Goal: Task Accomplishment & Management: Use online tool/utility

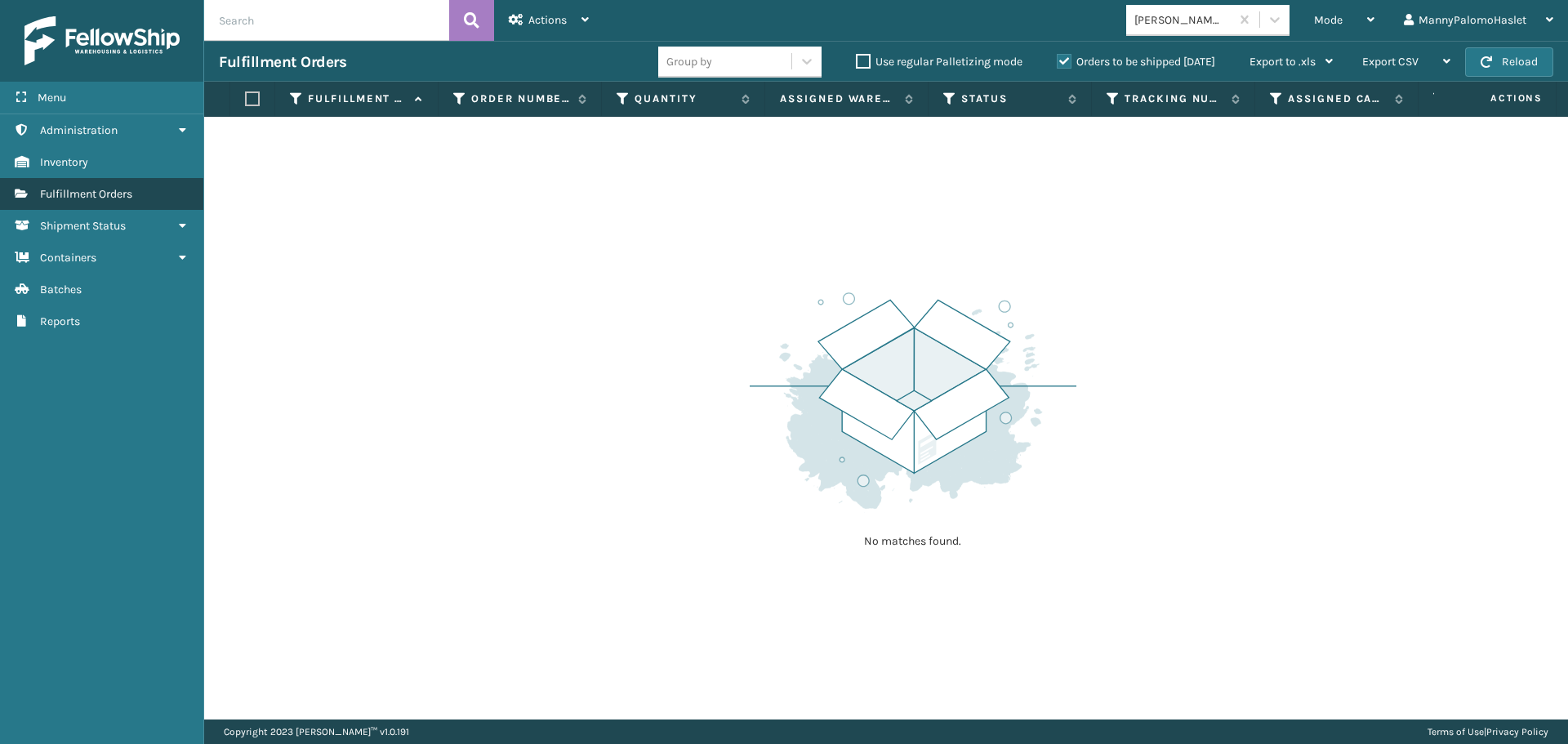
click at [105, 194] on span "Fulfillment Orders" at bounding box center [85, 194] width 92 height 14
click at [111, 195] on span "Fulfillment Orders" at bounding box center [85, 194] width 92 height 14
click at [122, 197] on span "Fulfillment Orders" at bounding box center [85, 194] width 92 height 14
click at [121, 198] on span "Fulfillment Orders" at bounding box center [85, 194] width 92 height 14
click at [120, 198] on span "Fulfillment Orders" at bounding box center [85, 194] width 92 height 14
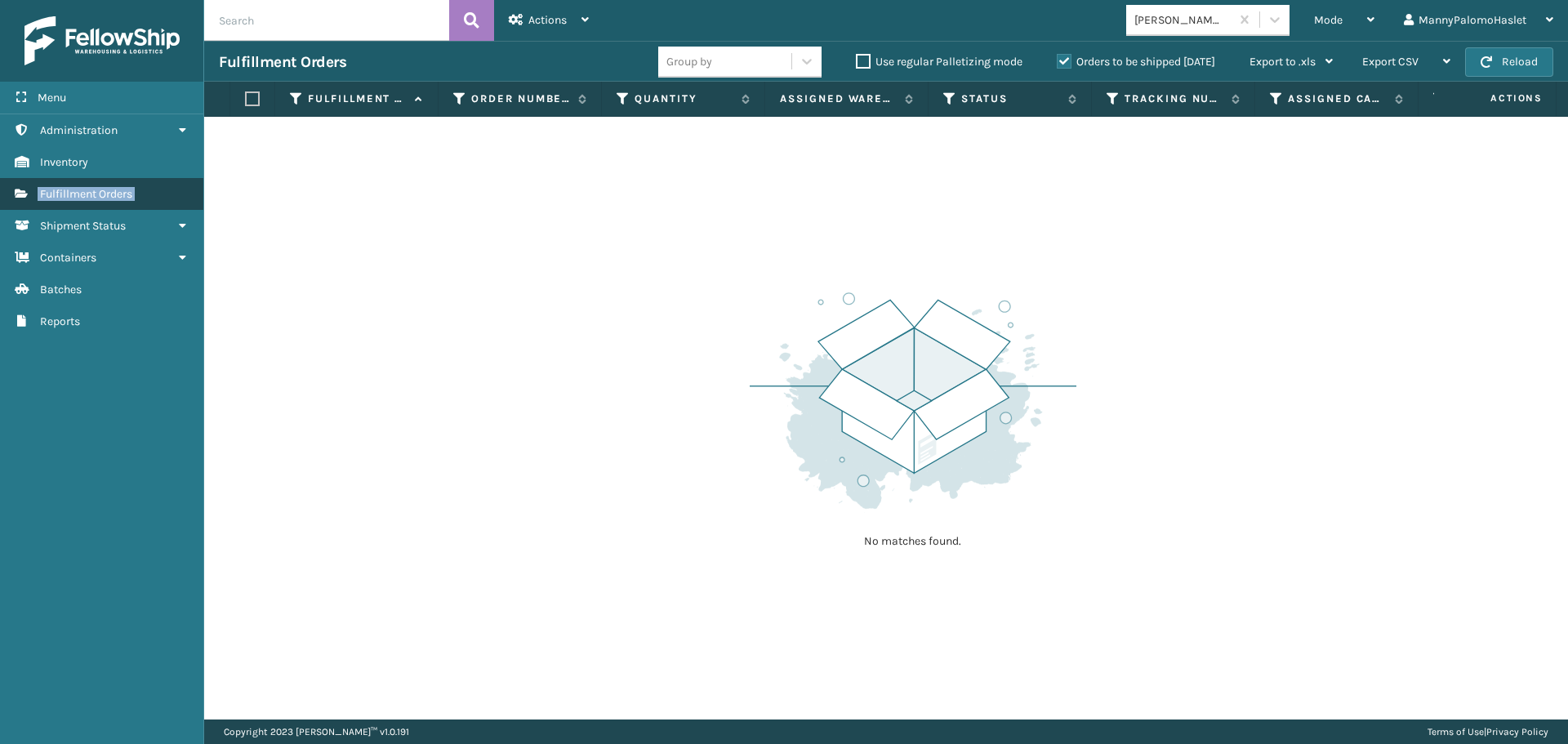
click at [69, 199] on span "Fulfillment Orders" at bounding box center [85, 194] width 92 height 14
click at [194, 192] on link "Fulfillment Orders" at bounding box center [101, 194] width 204 height 32
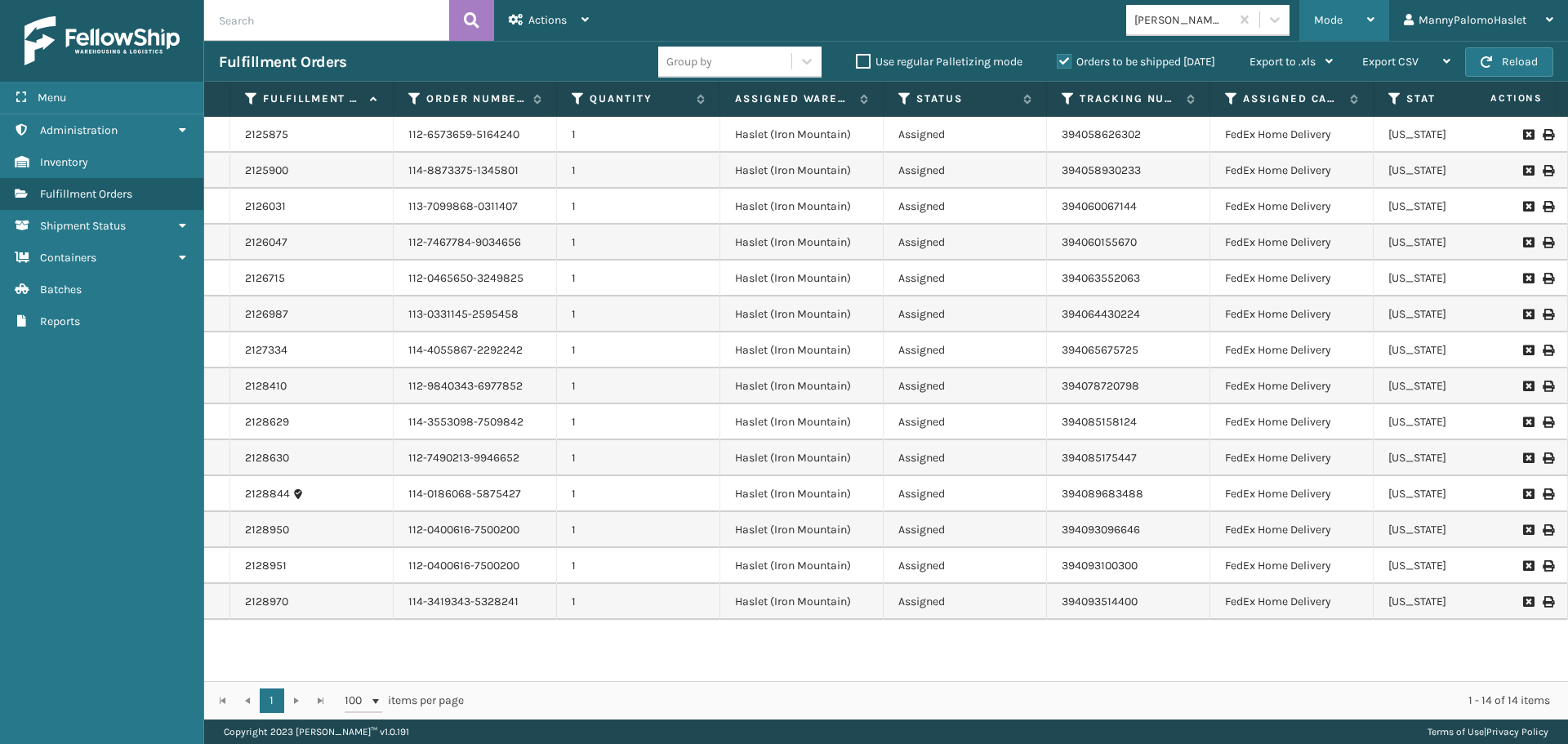
click at [1340, 4] on div "Mode" at bounding box center [1345, 20] width 61 height 41
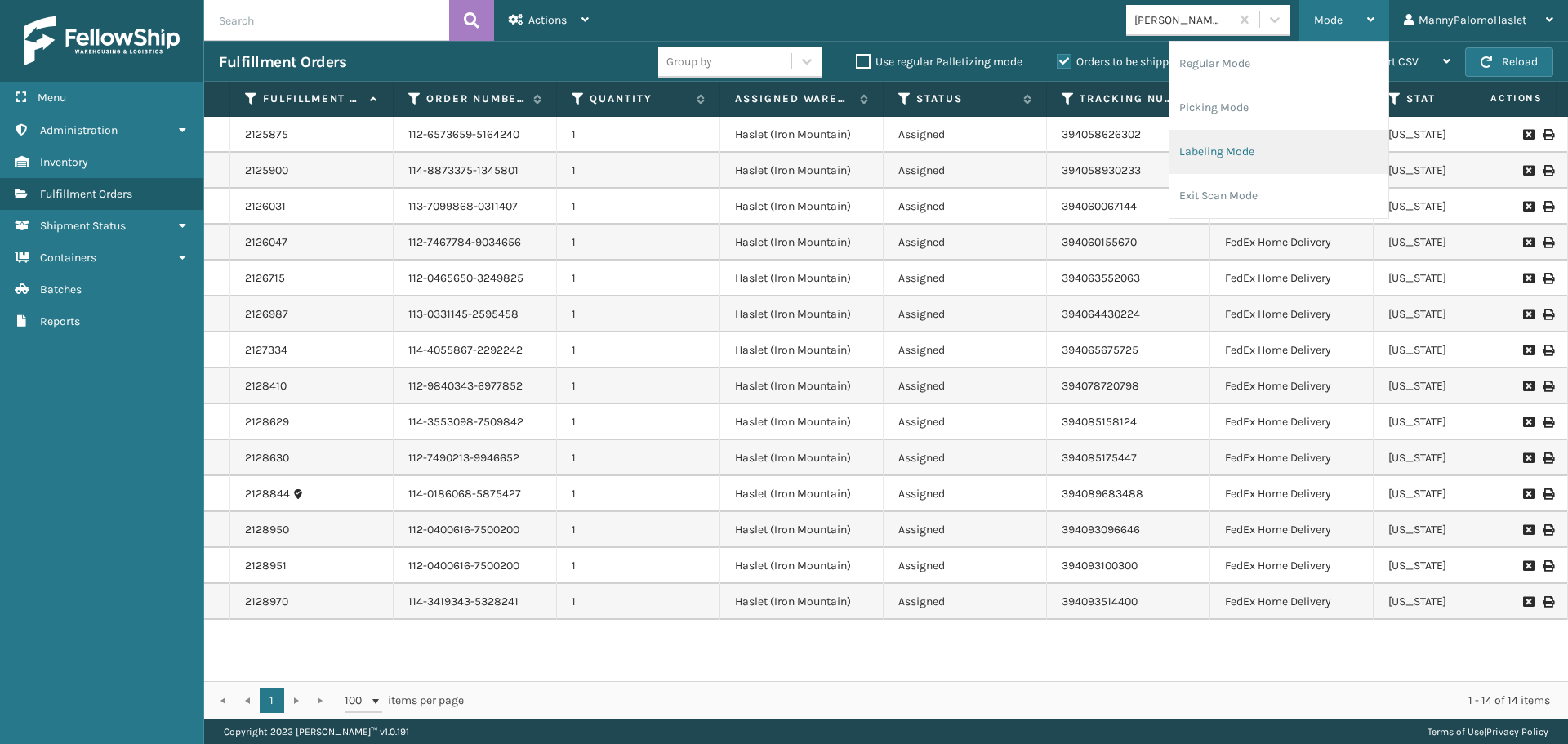
click at [1280, 153] on li "Labeling Mode" at bounding box center [1278, 151] width 219 height 44
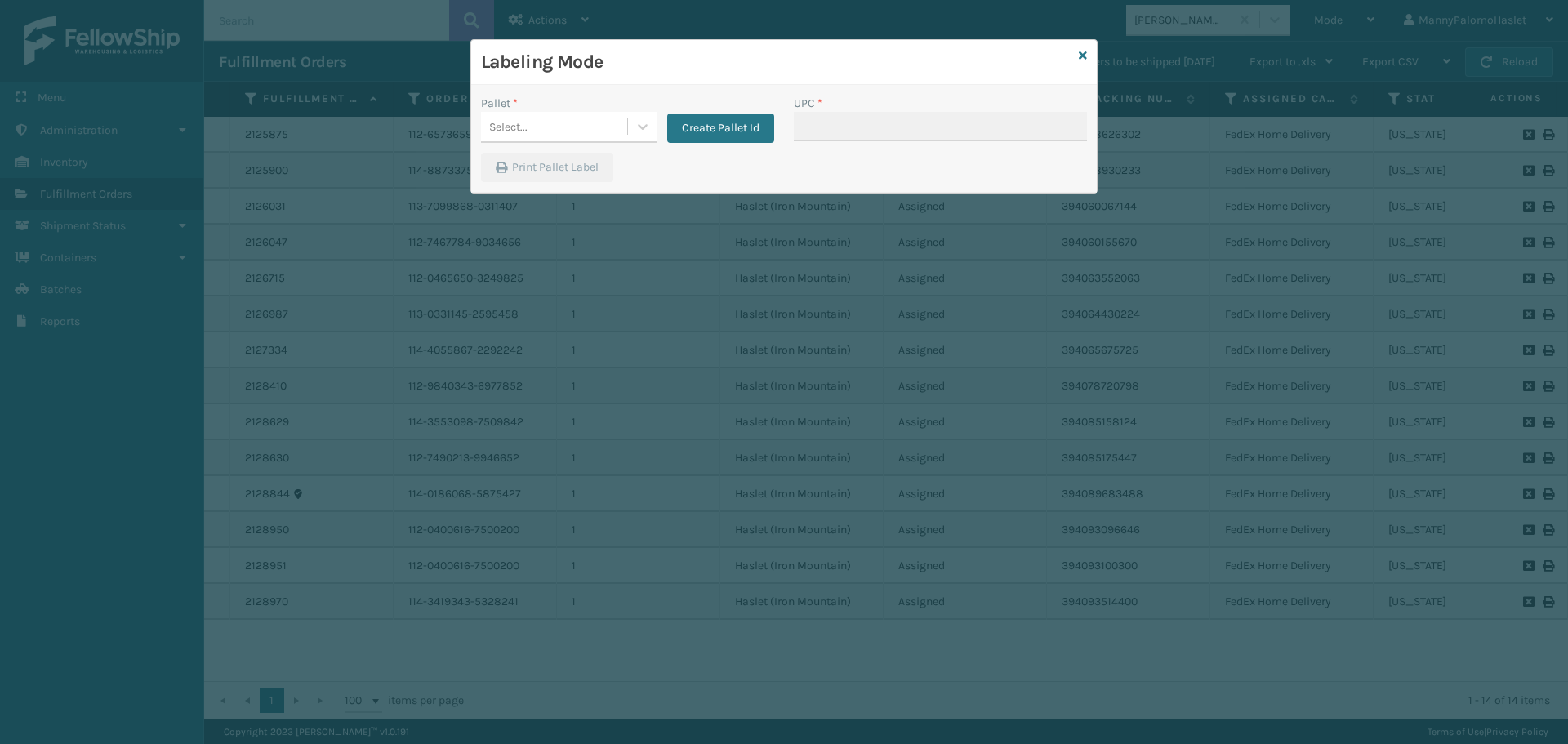
click at [1087, 58] on div "Labeling Mode" at bounding box center [784, 62] width 626 height 44
click at [1083, 55] on icon at bounding box center [1083, 56] width 9 height 11
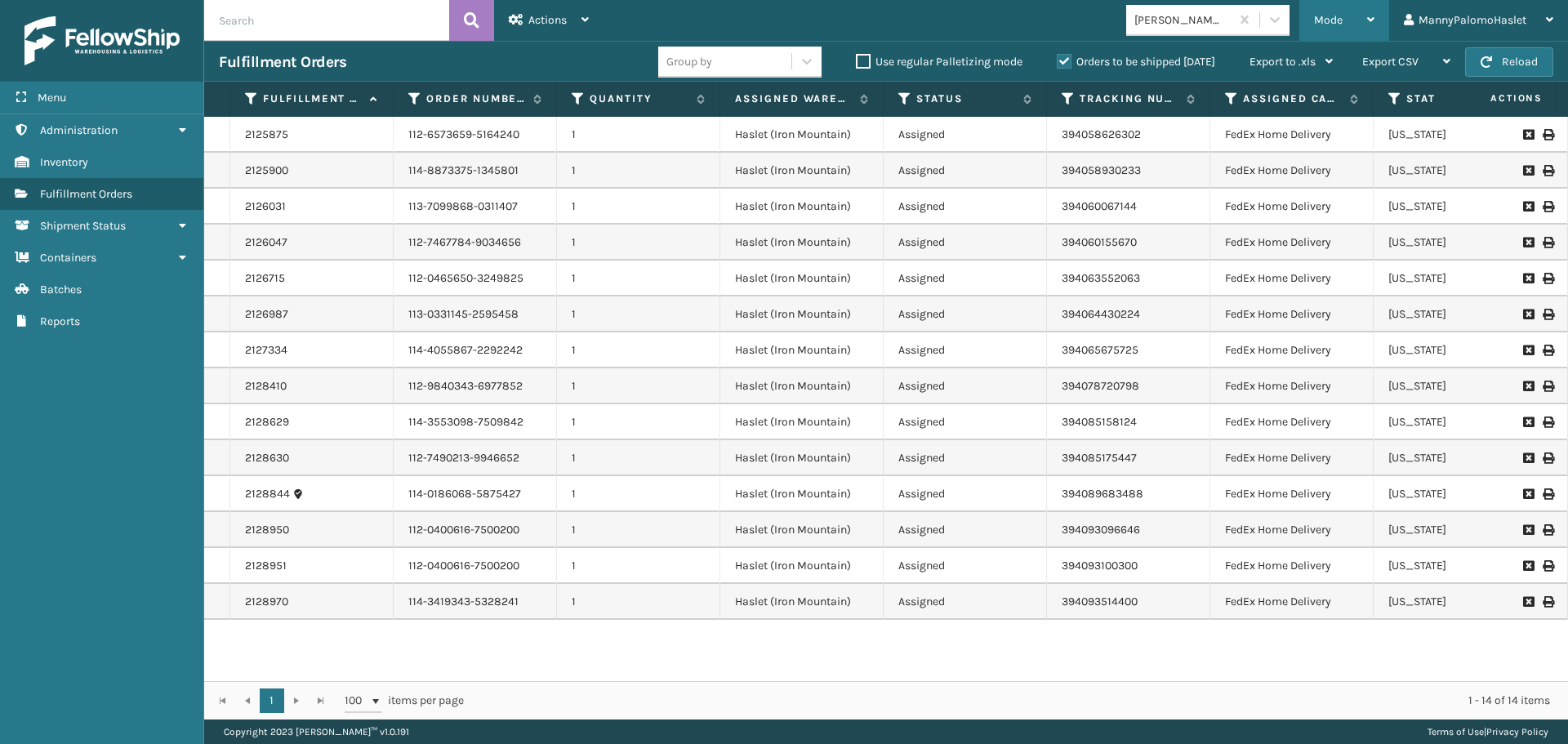
click at [1343, 3] on div "Mode" at bounding box center [1345, 20] width 61 height 41
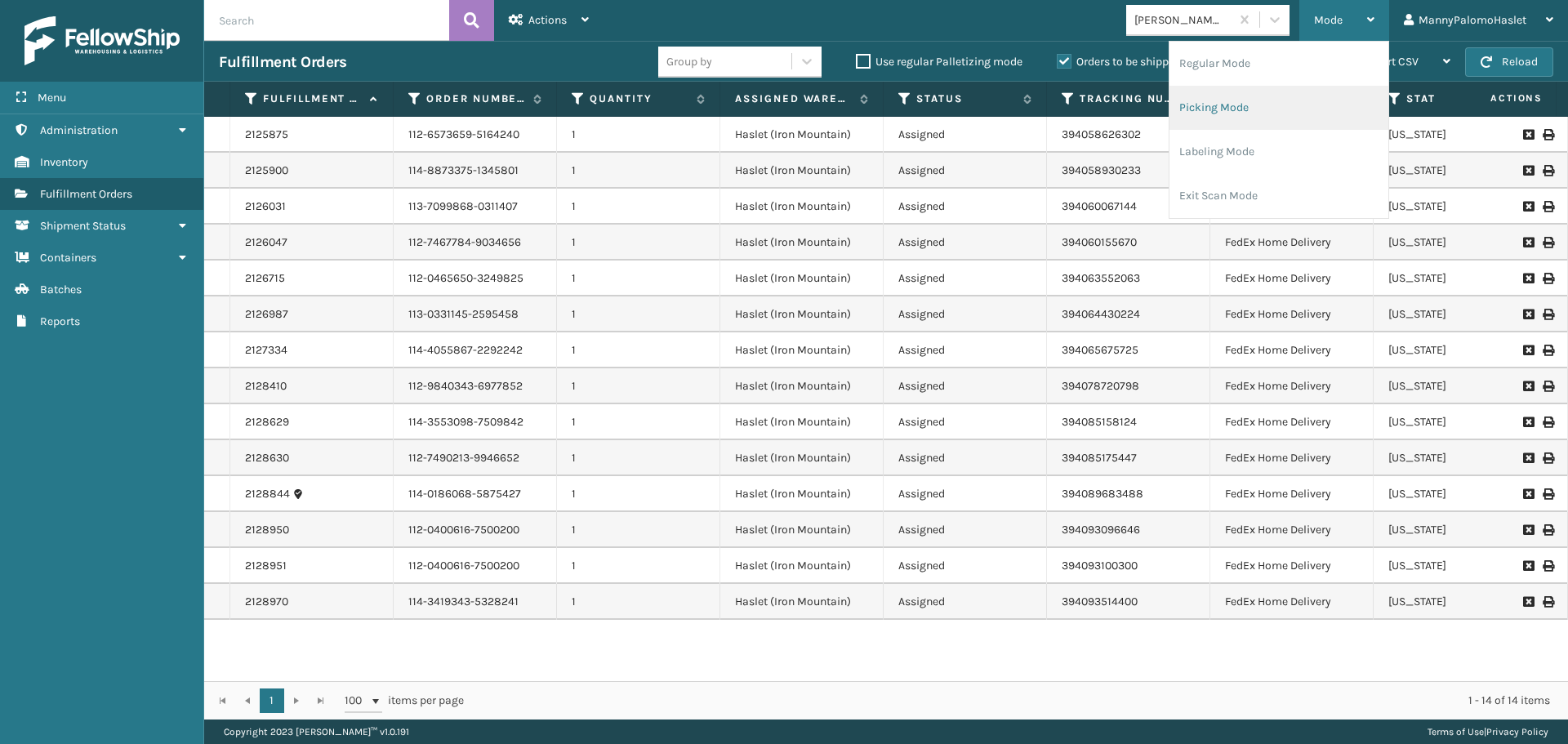
click at [1238, 119] on li "Picking Mode" at bounding box center [1278, 108] width 219 height 44
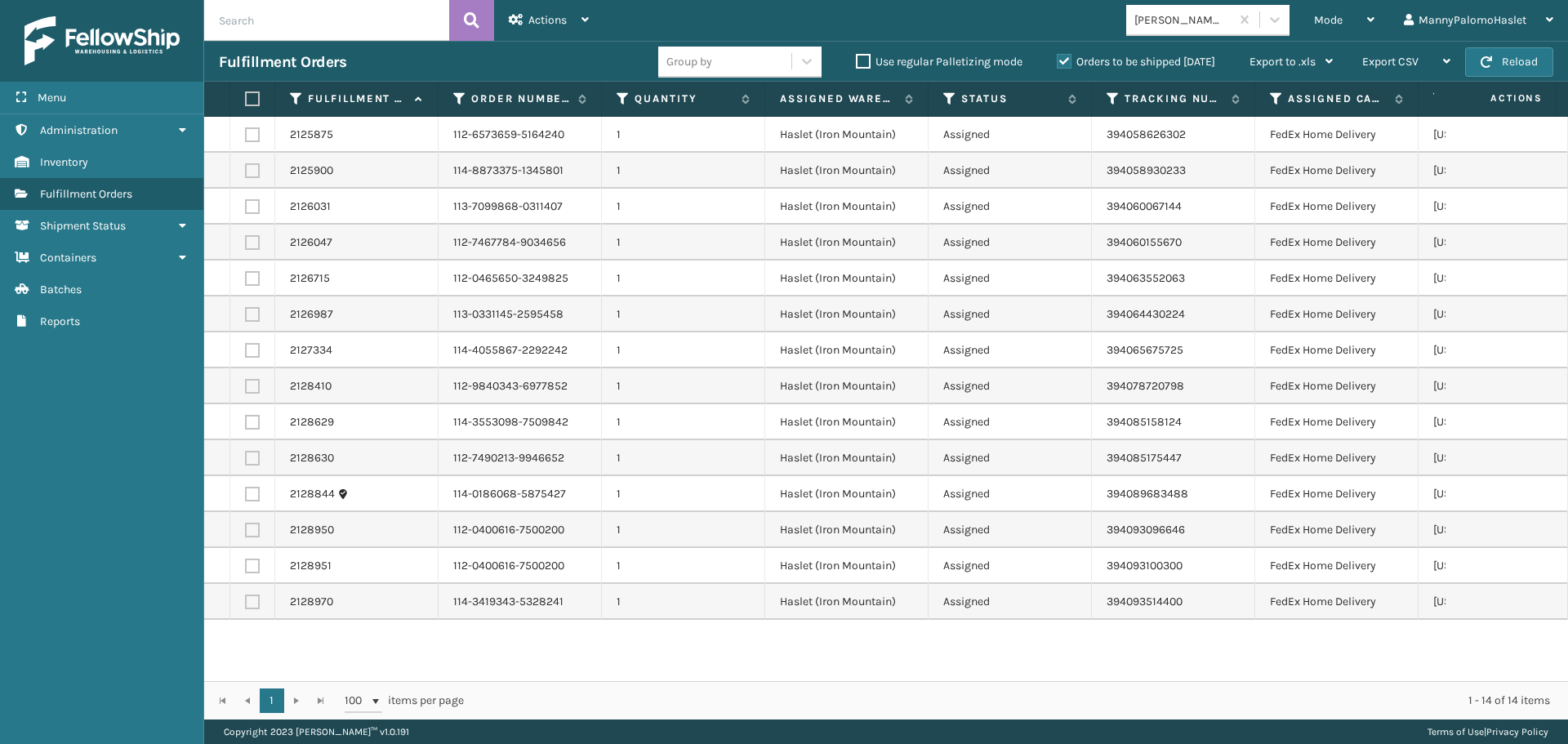
click at [255, 90] on th at bounding box center [252, 98] width 45 height 35
click at [253, 104] on label at bounding box center [250, 99] width 9 height 15
click at [246, 104] on input "checkbox" at bounding box center [245, 98] width 1 height 10
checkbox input "true"
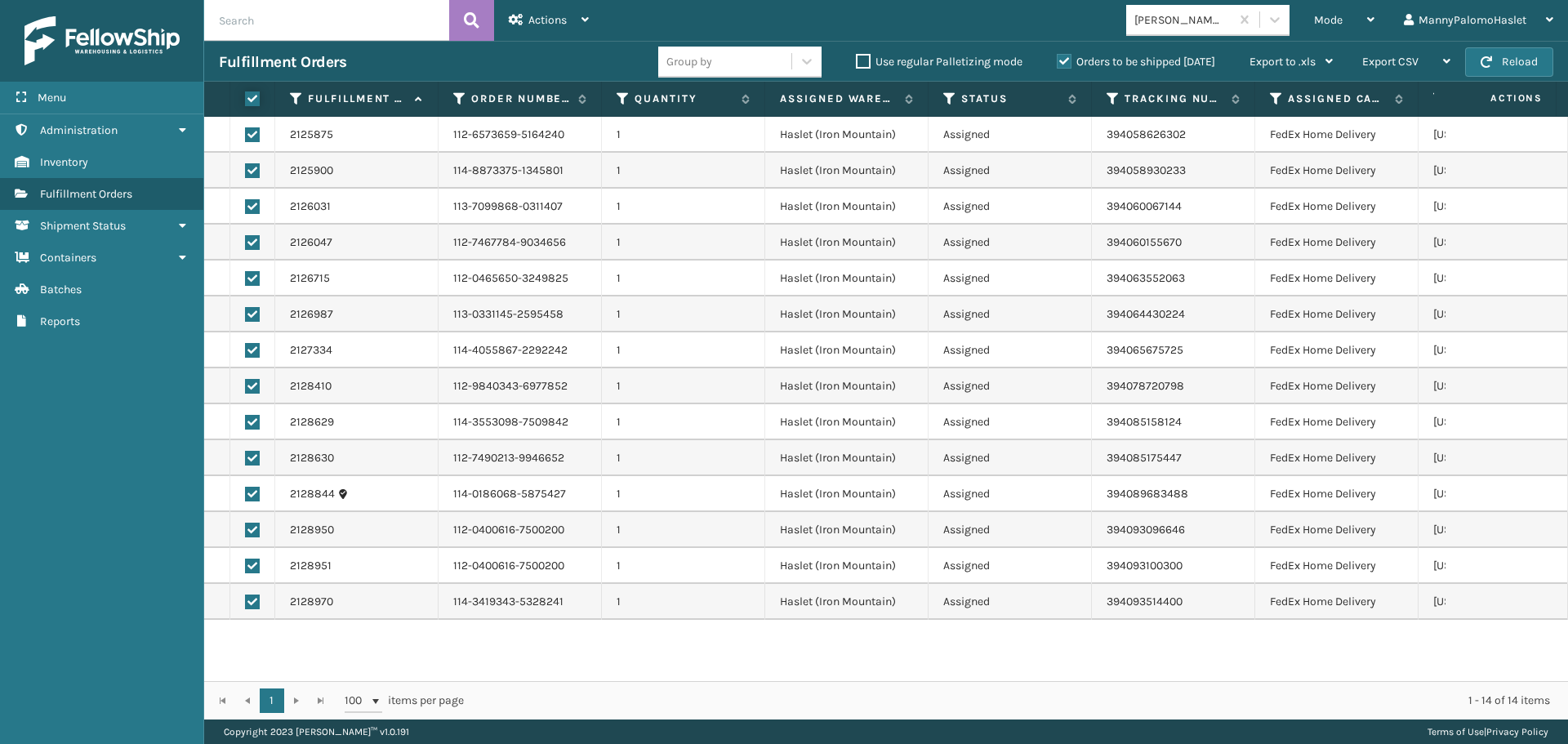
checkbox input "true"
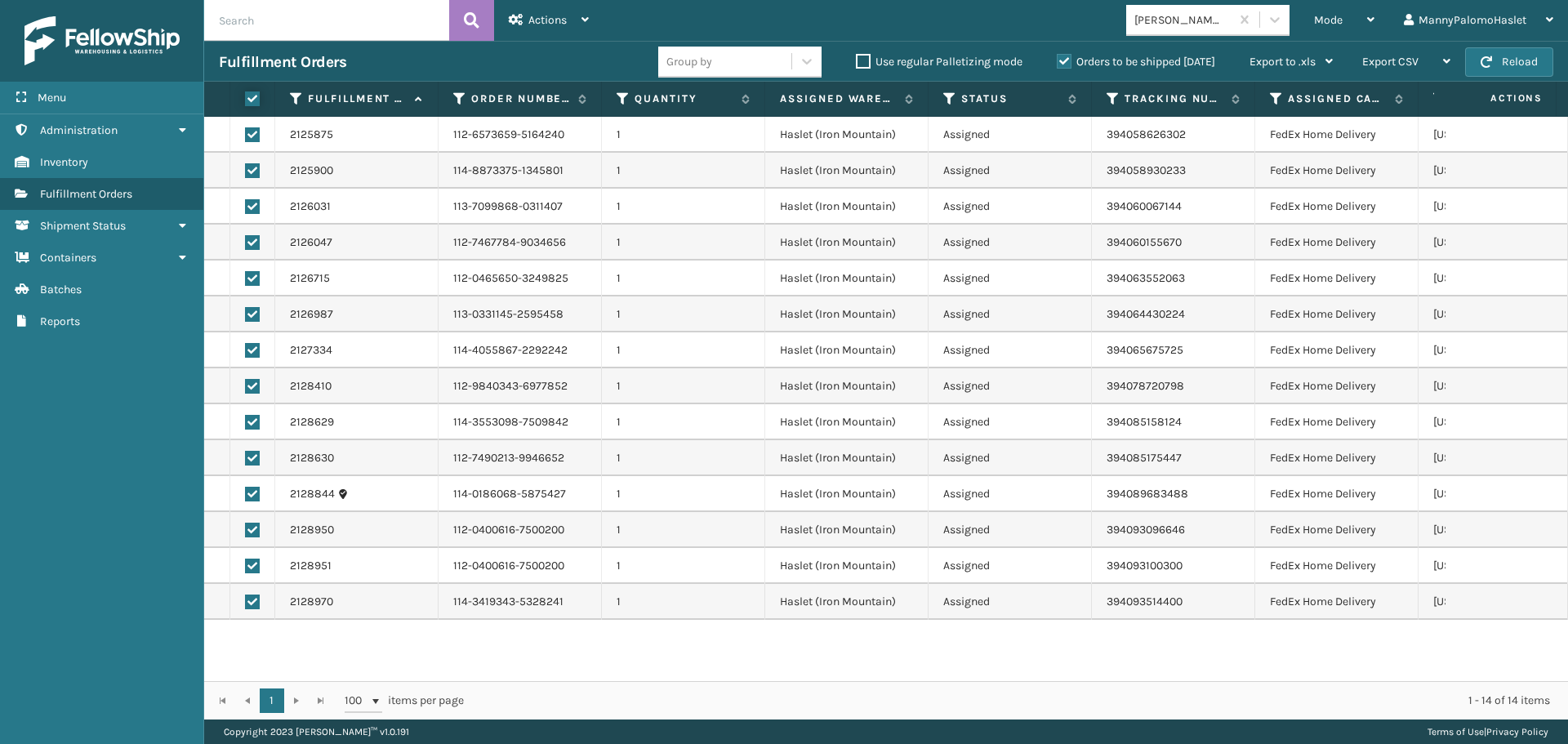
checkbox input "true"
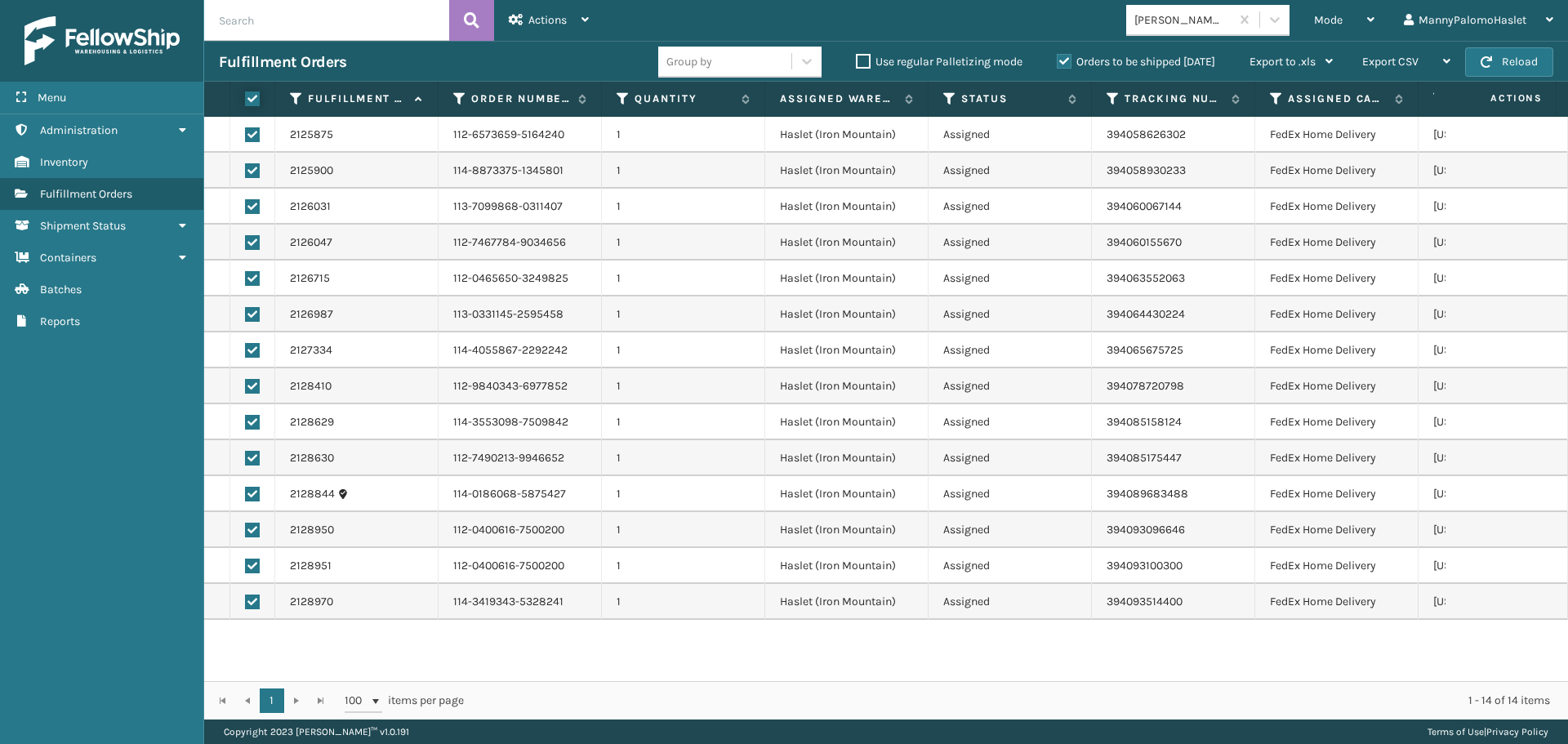
checkbox input "true"
click at [535, 20] on span "Actions" at bounding box center [547, 20] width 39 height 14
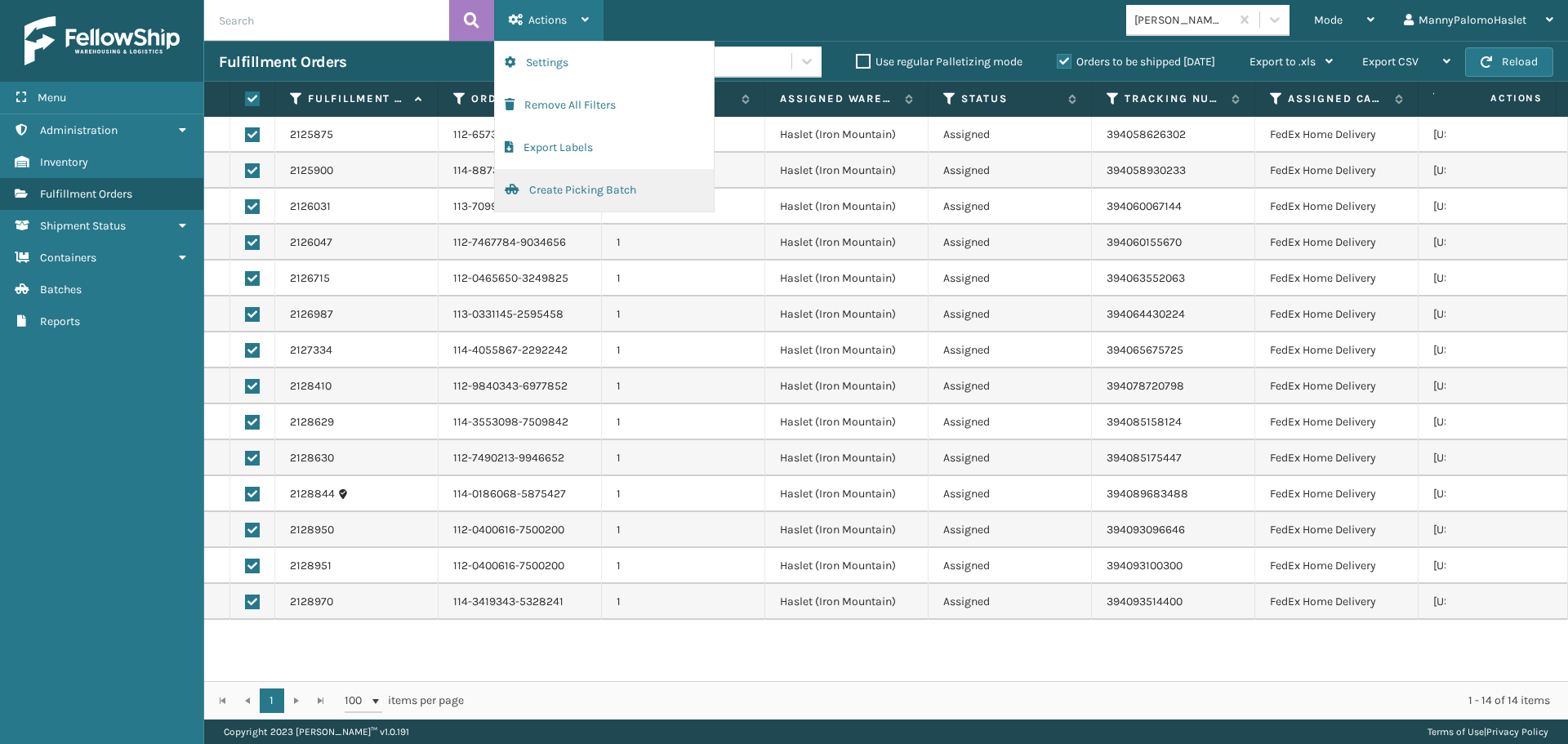
click at [624, 194] on button "Create Picking Batch" at bounding box center [604, 190] width 219 height 43
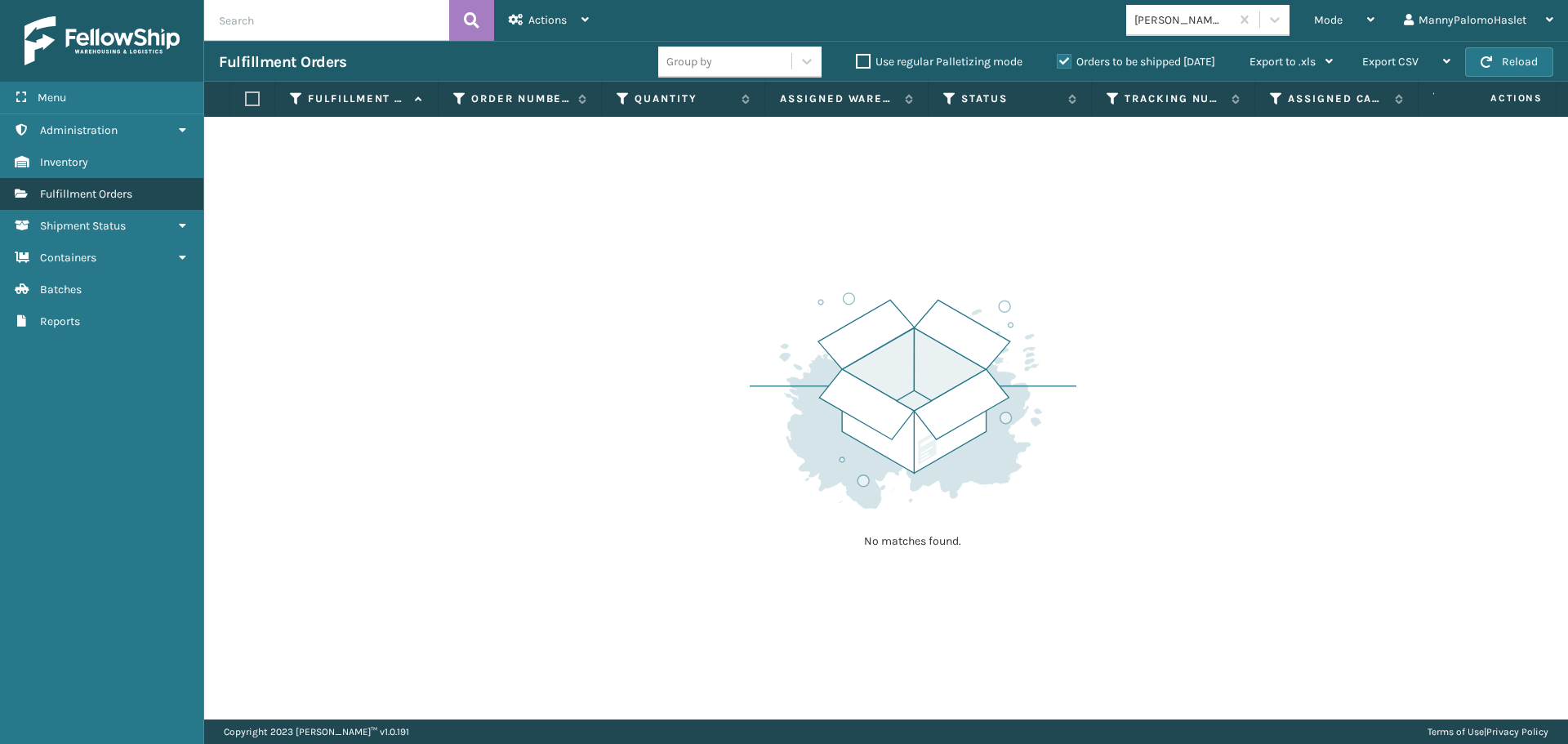
click at [98, 189] on span "Fulfillment Orders" at bounding box center [85, 194] width 92 height 14
